Goal: Task Accomplishment & Management: Manage account settings

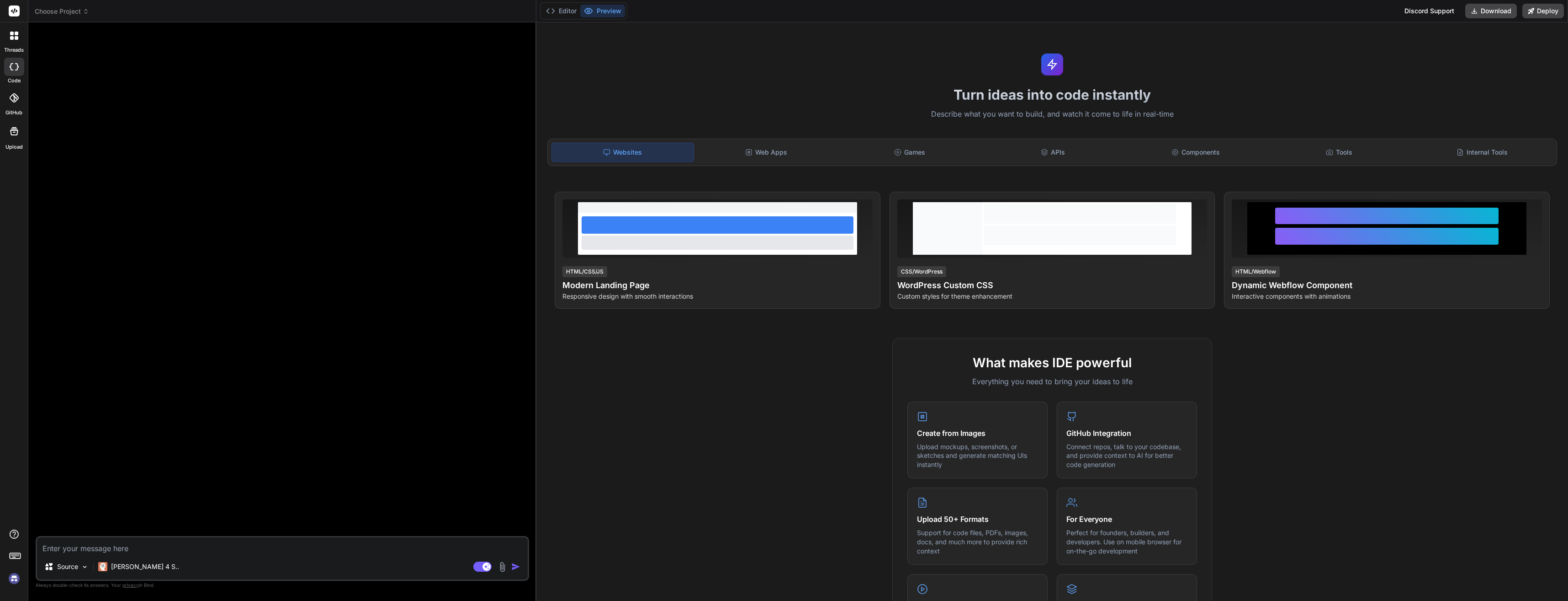
click at [17, 579] on img at bounding box center [14, 579] width 16 height 16
type textarea "x"
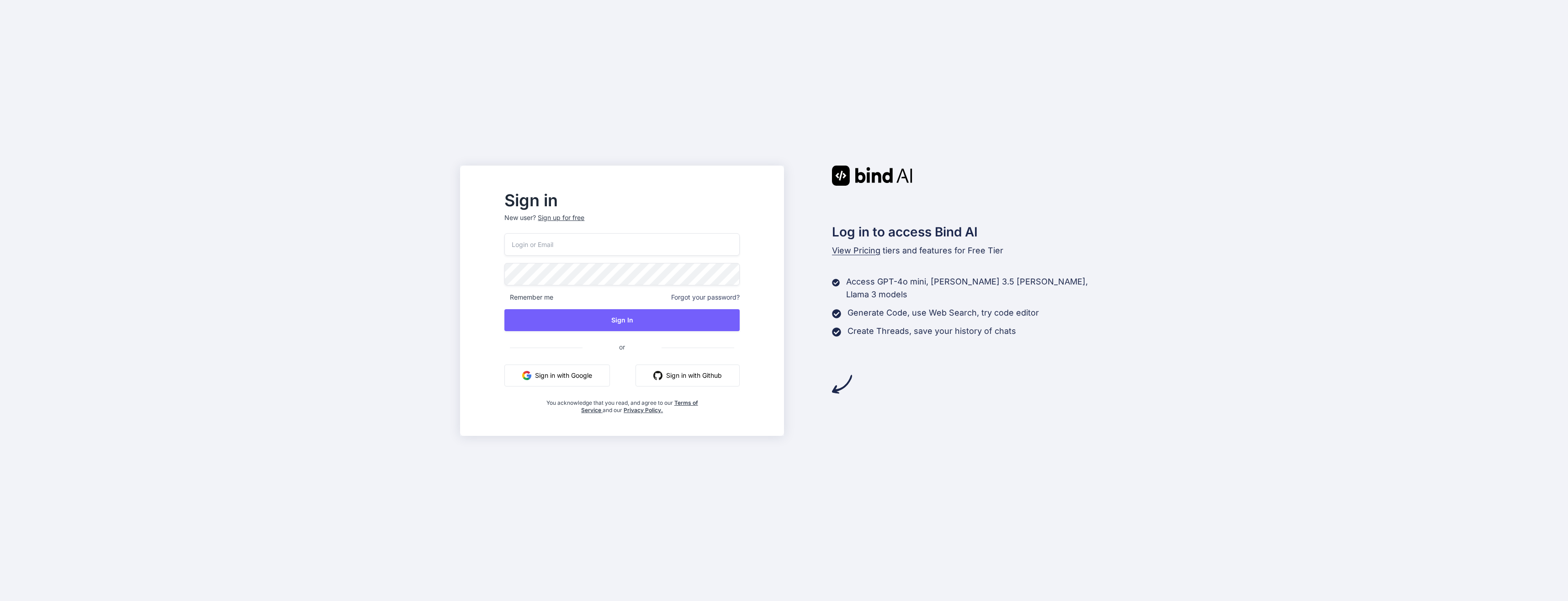
type input "bachmanfulmer@hotmail.com"
click at [659, 322] on button "Sign In" at bounding box center [621, 320] width 235 height 22
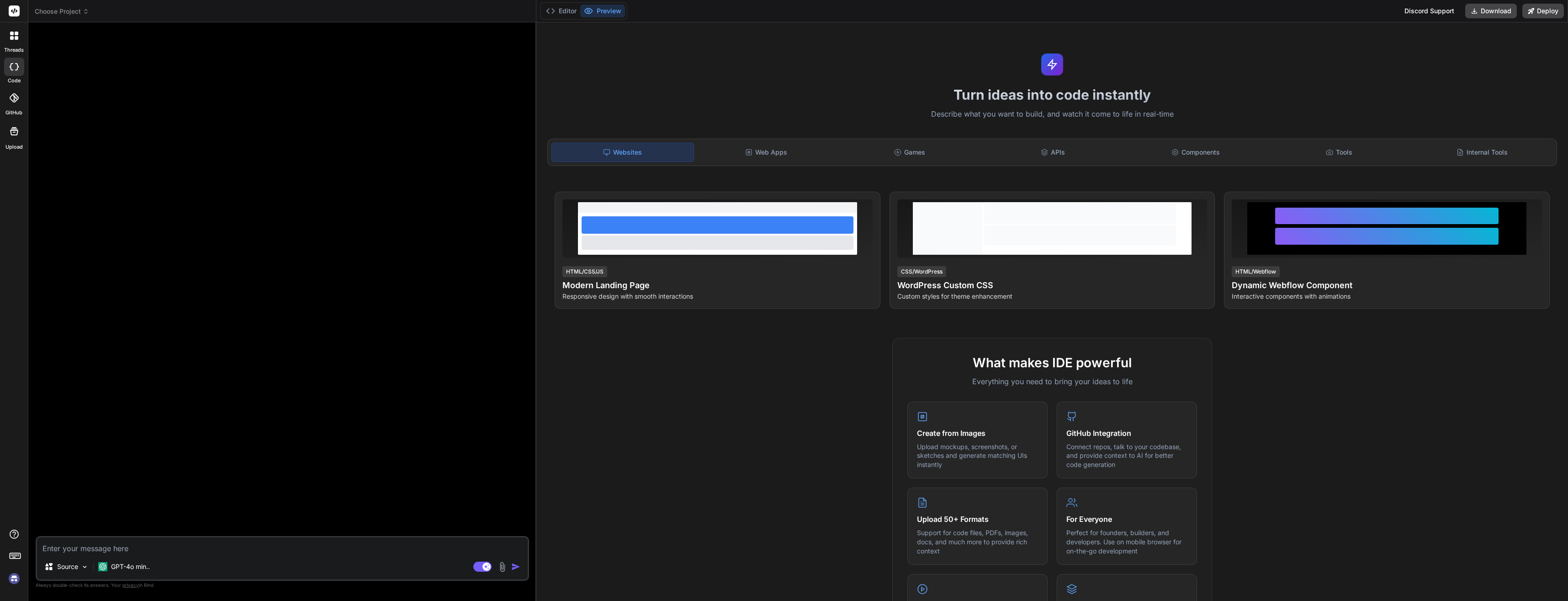
click at [16, 581] on img at bounding box center [14, 579] width 16 height 16
type textarea "x"
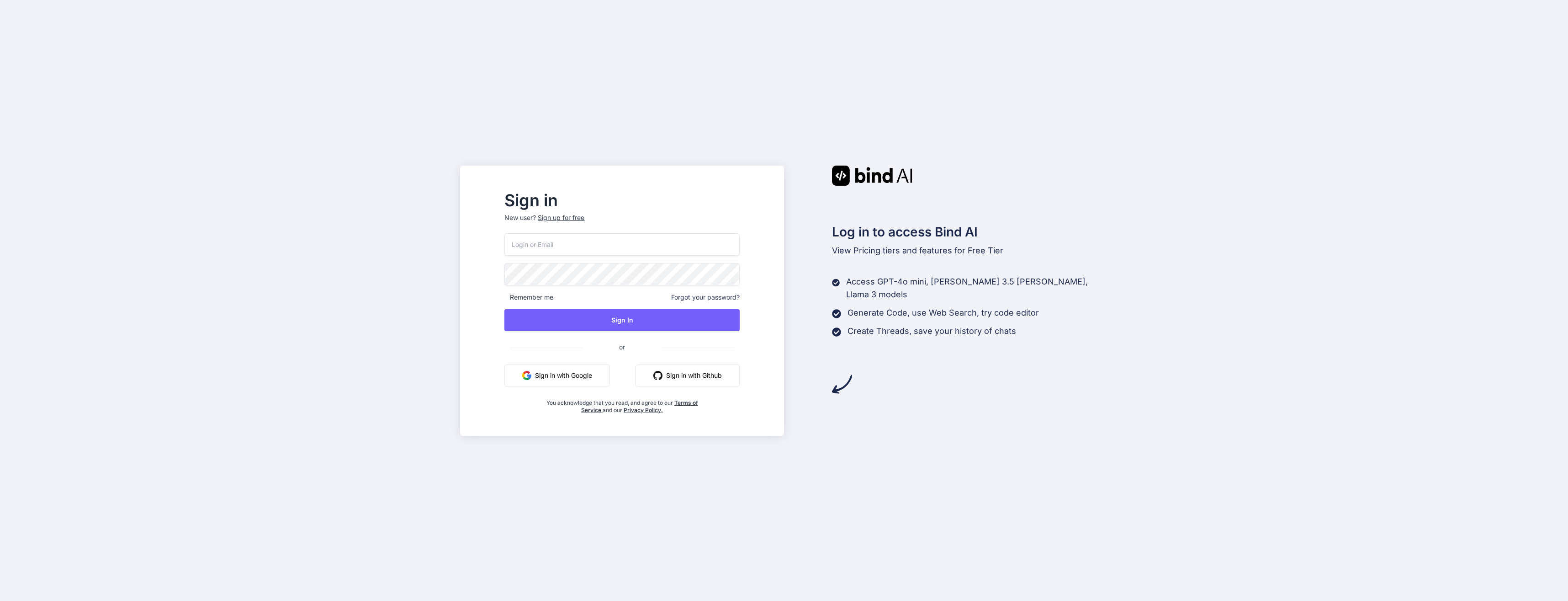
type input "[EMAIL_ADDRESS][DOMAIN_NAME]"
click at [639, 320] on button "Sign In" at bounding box center [621, 320] width 235 height 22
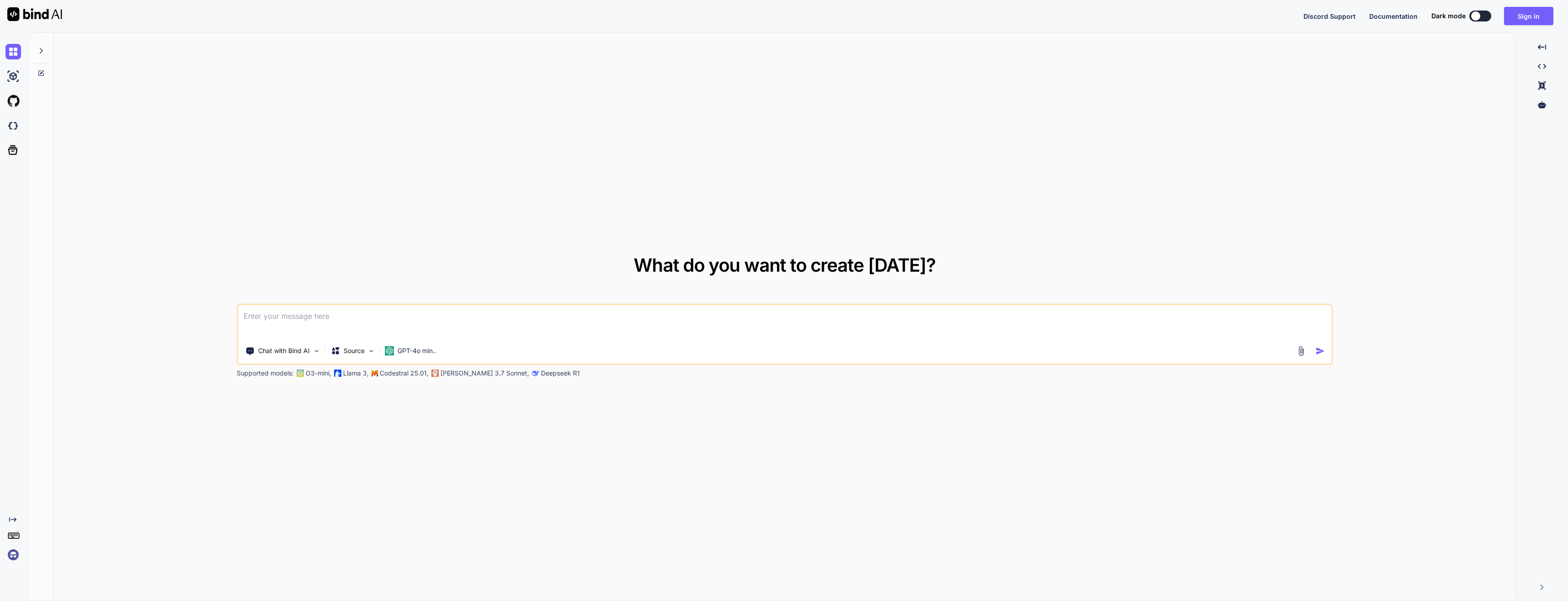
click at [13, 558] on img at bounding box center [13, 554] width 16 height 16
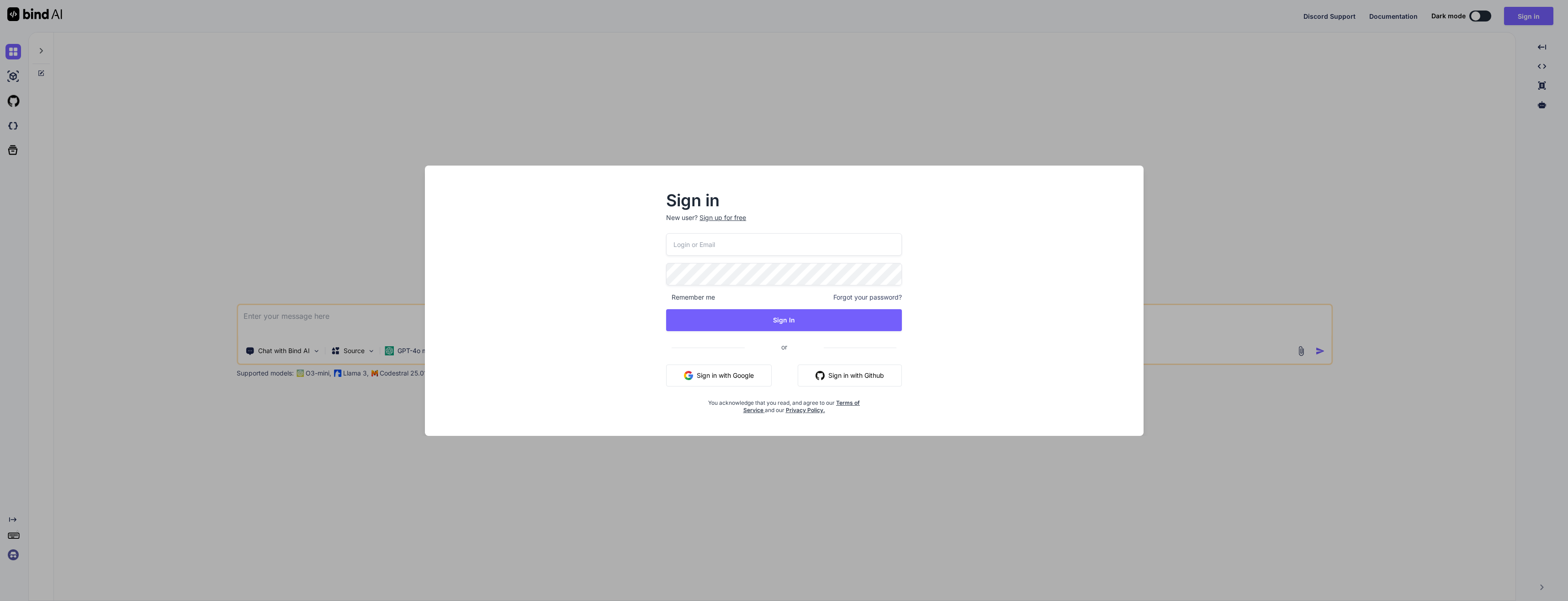
click at [824, 251] on input "email" at bounding box center [784, 244] width 236 height 22
type input "[EMAIL_ADDRESS][DOMAIN_NAME]"
click at [788, 323] on button "Sign In" at bounding box center [784, 320] width 236 height 22
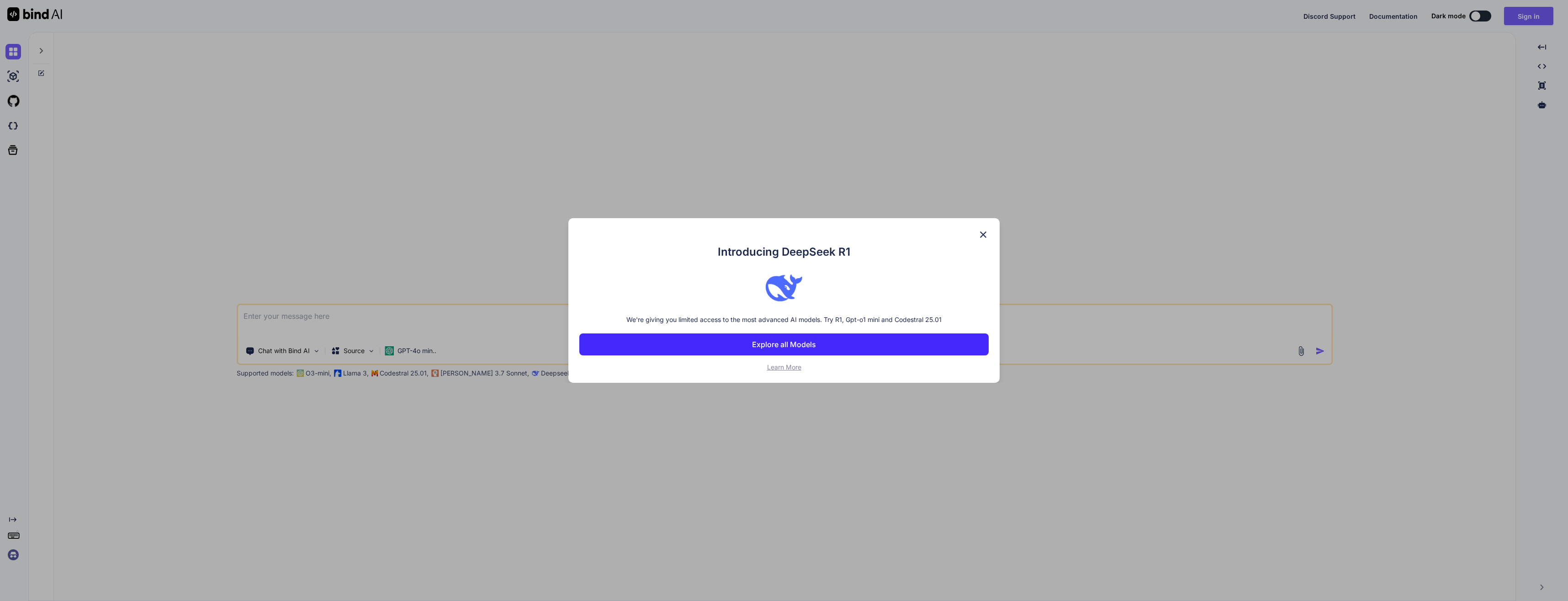
click at [983, 233] on img at bounding box center [983, 235] width 11 height 11
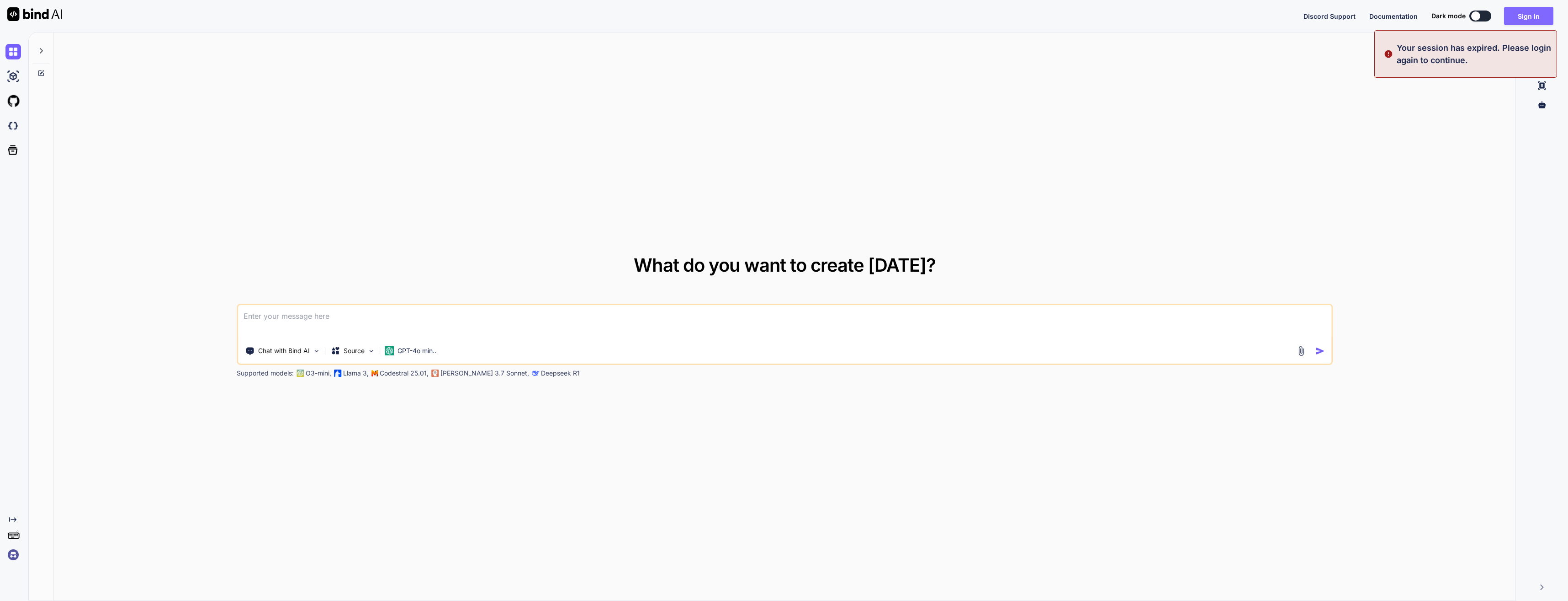
click at [1528, 11] on button "Sign in" at bounding box center [1528, 16] width 49 height 18
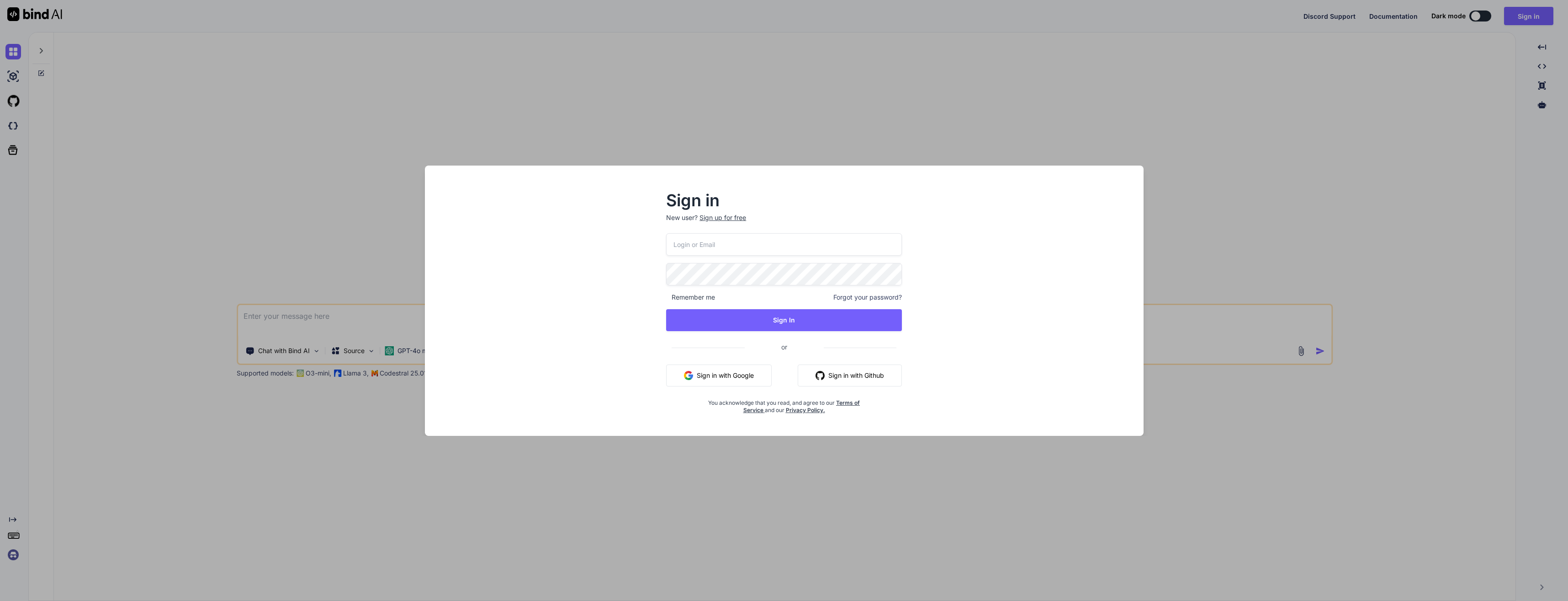
click at [765, 245] on input "email" at bounding box center [784, 244] width 236 height 22
type input "bachmanfulmer@hotmail.com"
click at [793, 328] on button "Sign In" at bounding box center [784, 320] width 236 height 22
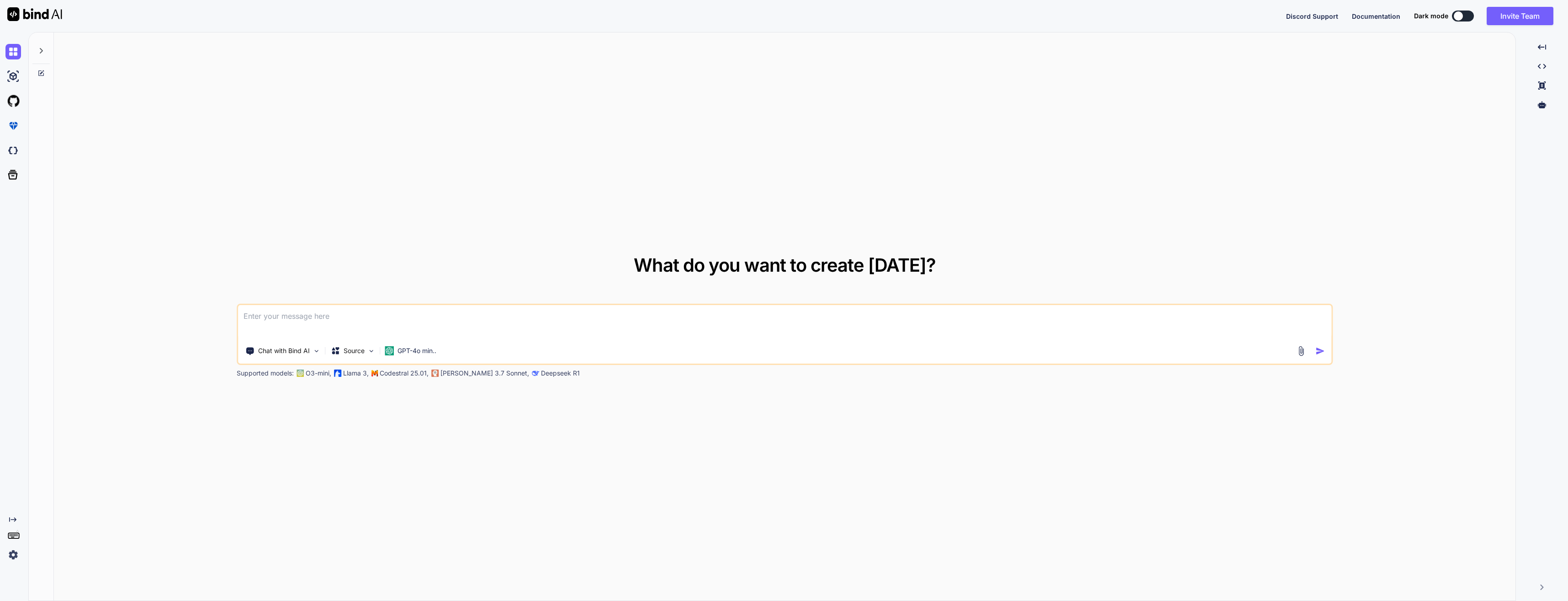
click at [11, 555] on img at bounding box center [13, 554] width 16 height 16
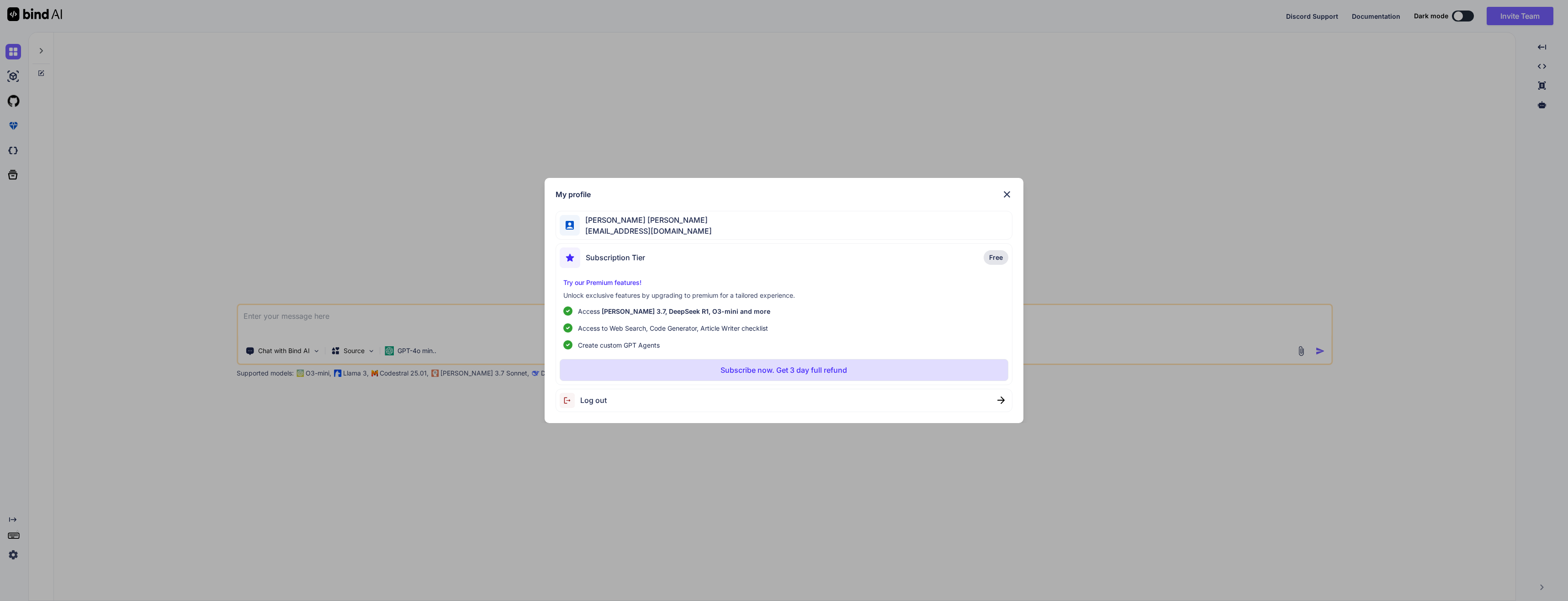
click at [782, 369] on p "Subscribe now. Get 3 day full refund" at bounding box center [784, 370] width 126 height 11
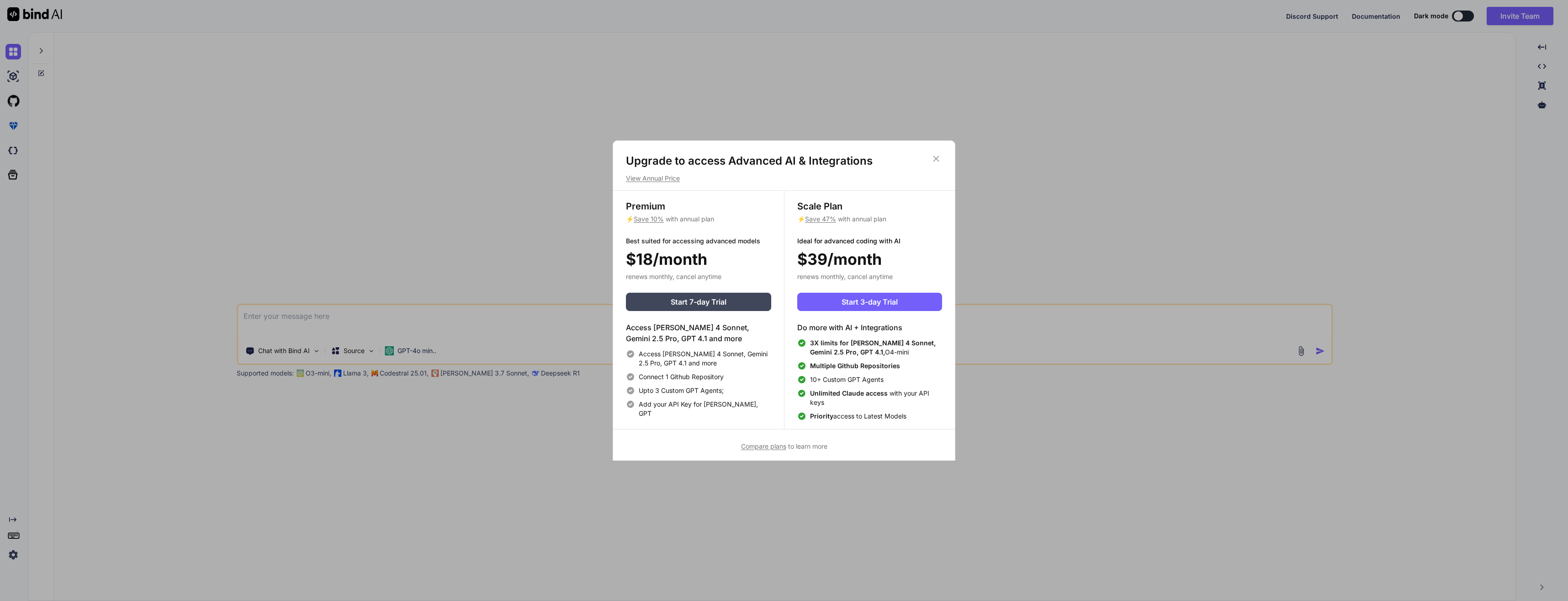
click at [659, 182] on p "View Annual Price" at bounding box center [784, 179] width 316 height 9
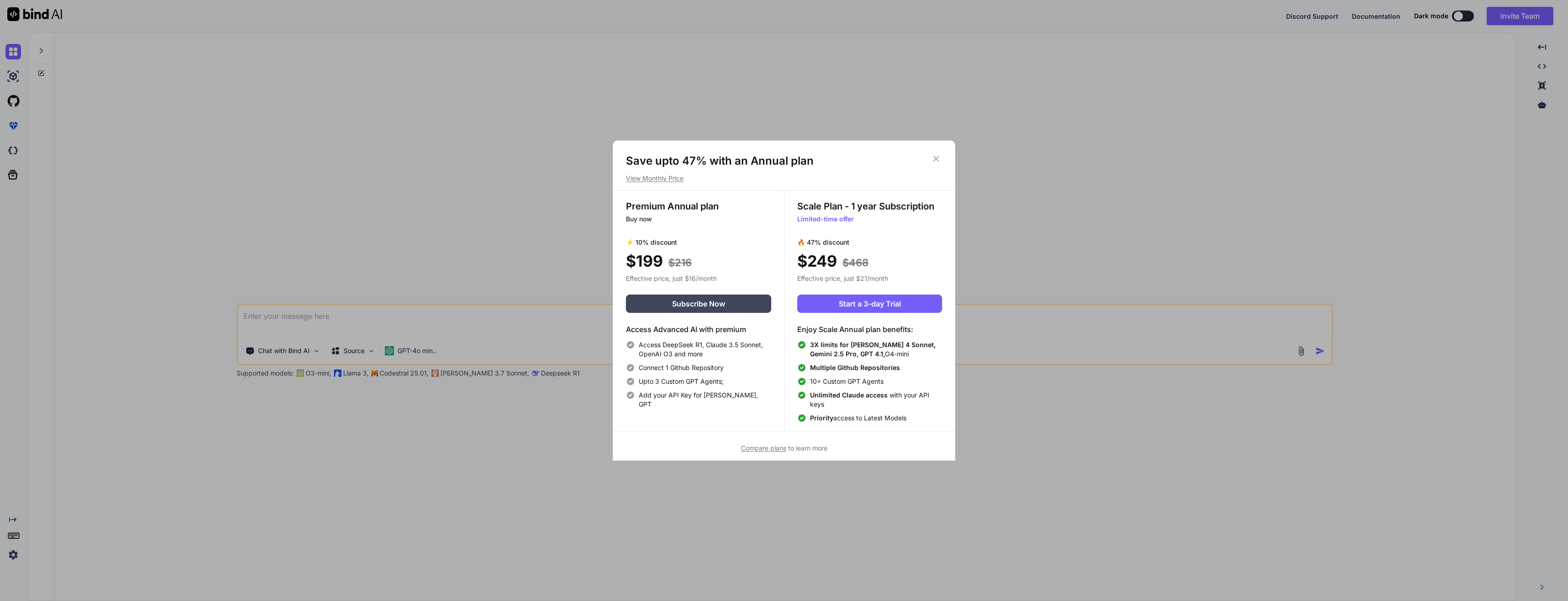
click at [935, 157] on icon at bounding box center [937, 159] width 6 height 6
